Goal: Information Seeking & Learning: Understand process/instructions

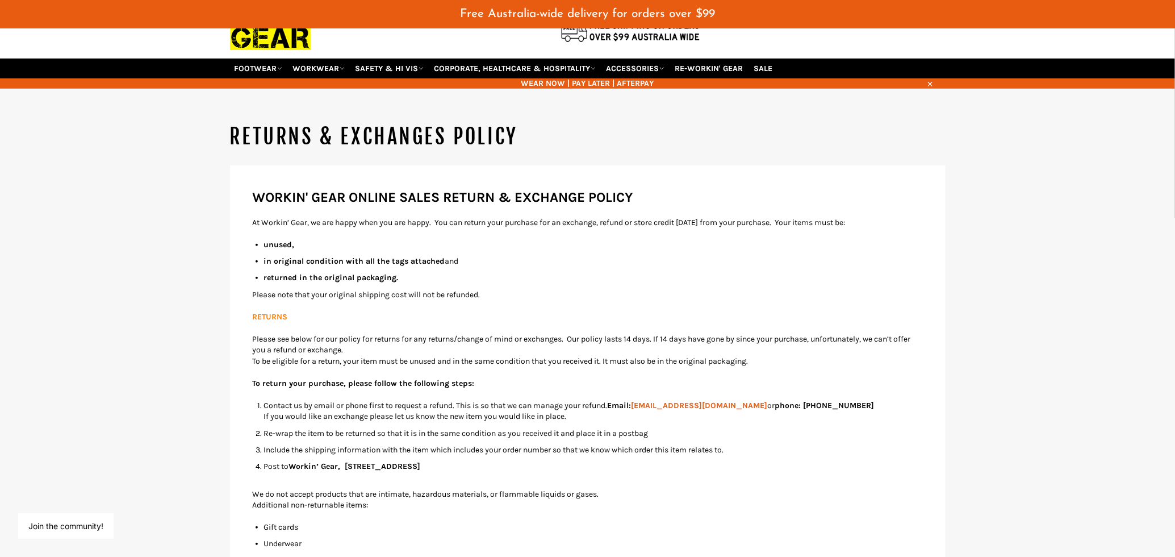
scroll to position [94, 0]
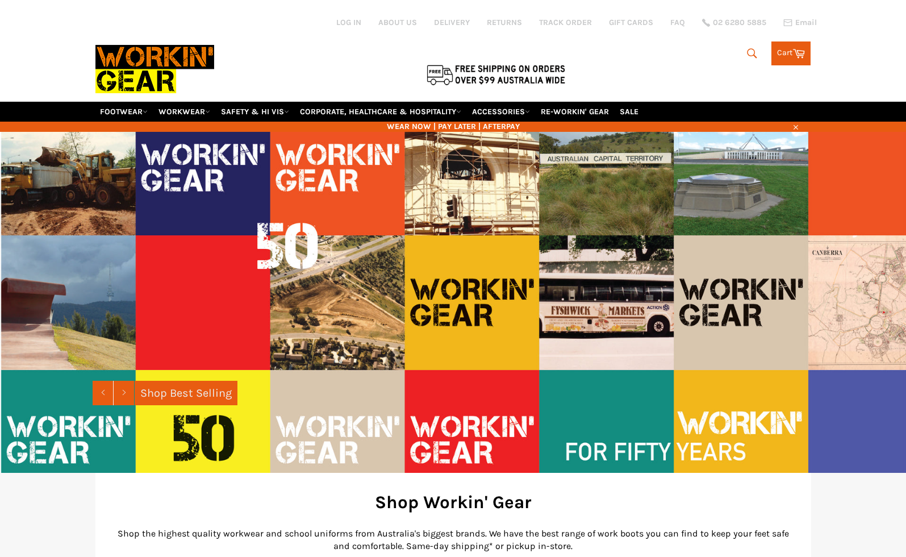
click at [521, 23] on link "RETURNS" at bounding box center [504, 22] width 35 height 11
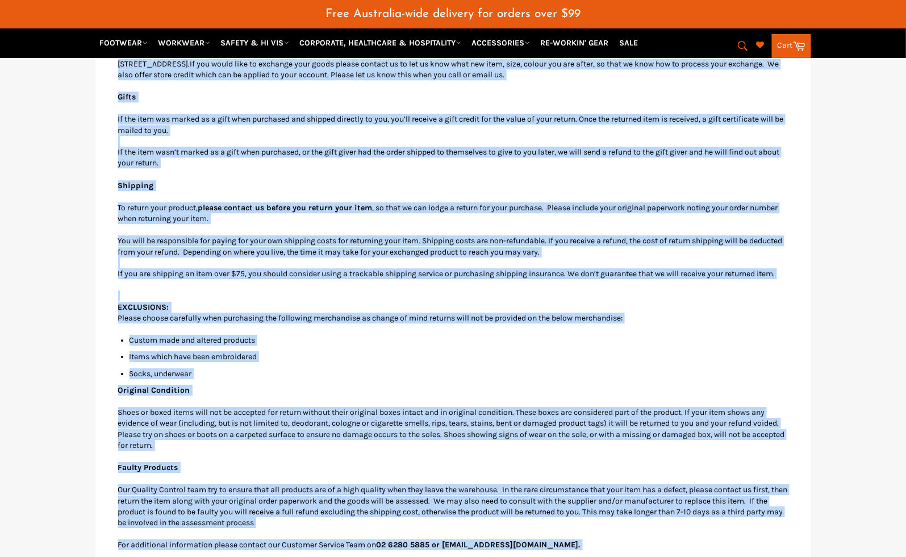
scroll to position [1186, 0]
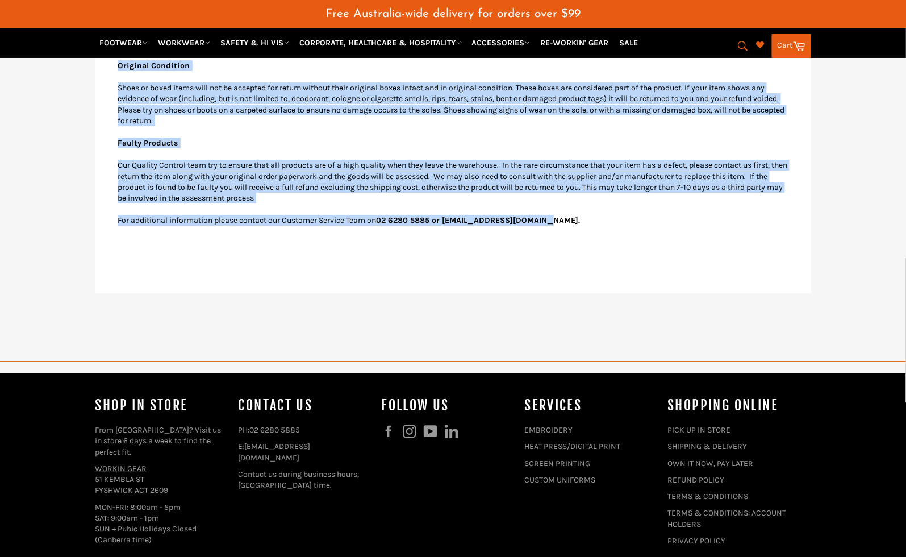
drag, startPoint x: 115, startPoint y: 265, endPoint x: 560, endPoint y: 241, distance: 445.4
